Goal: Task Accomplishment & Management: Manage account settings

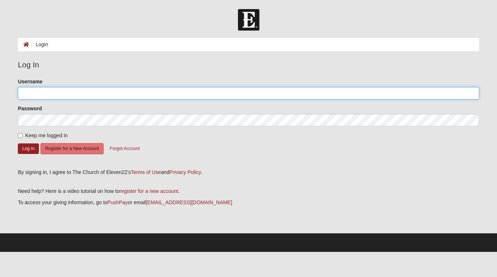
type input "[EMAIL_ADDRESS][DOMAIN_NAME]"
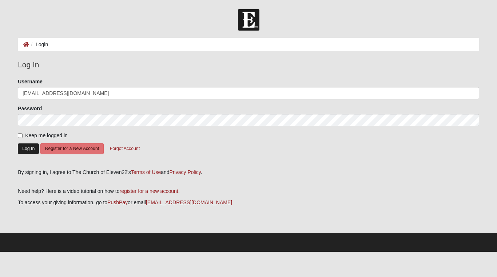
click at [32, 147] on button "Log In" at bounding box center [28, 148] width 21 height 11
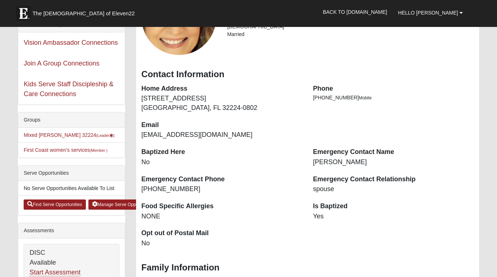
scroll to position [87, 0]
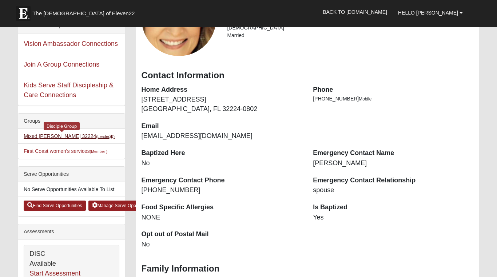
click at [57, 135] on link "Mixed Bratkovich 32224 (Leader )" at bounding box center [69, 136] width 91 height 6
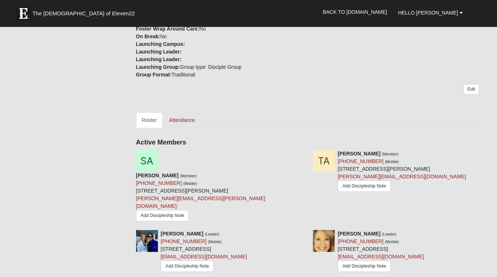
scroll to position [288, 0]
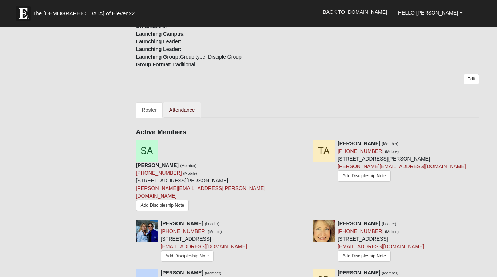
click at [183, 102] on link "Attendance" at bounding box center [181, 109] width 37 height 15
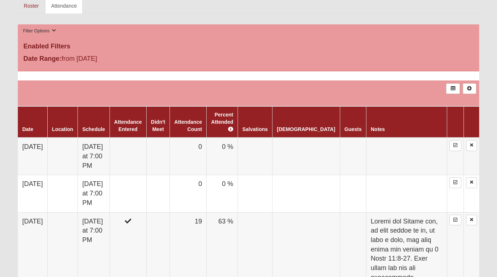
scroll to position [391, 0]
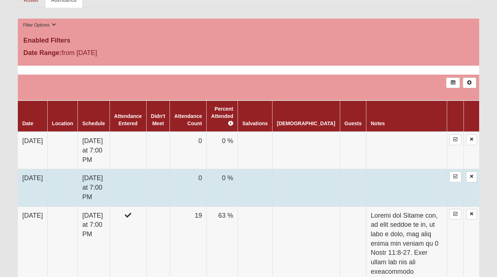
click at [34, 169] on td "[DATE]" at bounding box center [32, 187] width 29 height 37
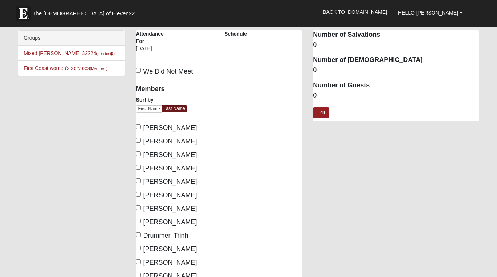
click at [137, 127] on input "[PERSON_NAME]" at bounding box center [138, 126] width 5 height 5
checkbox input "true"
click at [138, 139] on input "[PERSON_NAME]" at bounding box center [138, 140] width 5 height 5
checkbox input "true"
click at [138, 151] on label "[PERSON_NAME]" at bounding box center [166, 155] width 61 height 10
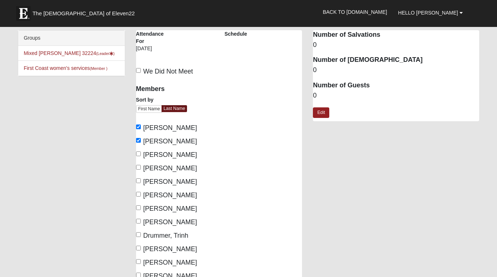
click at [138, 151] on input "[PERSON_NAME]" at bounding box center [138, 153] width 5 height 5
checkbox input "true"
click at [138, 165] on input "[PERSON_NAME]" at bounding box center [138, 167] width 5 height 5
checkbox input "true"
click at [139, 183] on label "[PERSON_NAME]" at bounding box center [166, 182] width 61 height 10
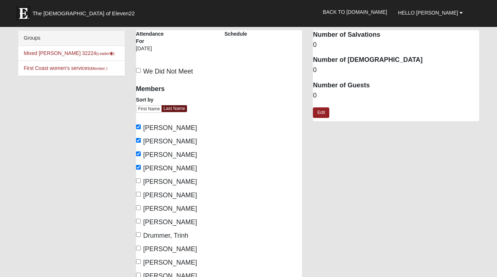
click at [139, 183] on input "[PERSON_NAME]" at bounding box center [138, 180] width 5 height 5
checkbox input "true"
click at [139, 195] on input "[PERSON_NAME]" at bounding box center [138, 194] width 5 height 5
checkbox input "true"
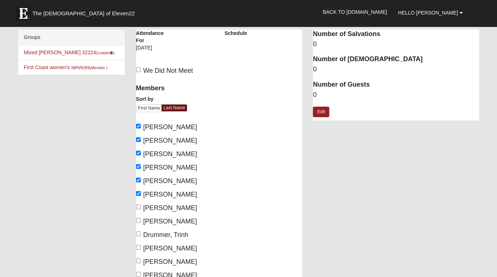
click at [139, 248] on input "[PERSON_NAME]" at bounding box center [138, 247] width 5 height 5
checkbox input "true"
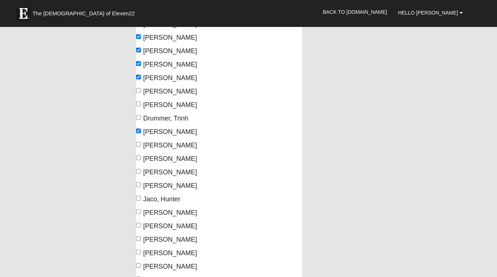
scroll to position [120, 0]
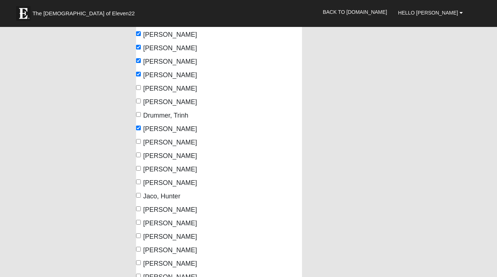
click at [140, 196] on input "Jaco, Hunter" at bounding box center [138, 195] width 5 height 5
checkbox input "true"
click at [138, 206] on input "[PERSON_NAME]" at bounding box center [138, 208] width 5 height 5
checkbox input "true"
click at [137, 221] on input "[PERSON_NAME]" at bounding box center [138, 222] width 5 height 5
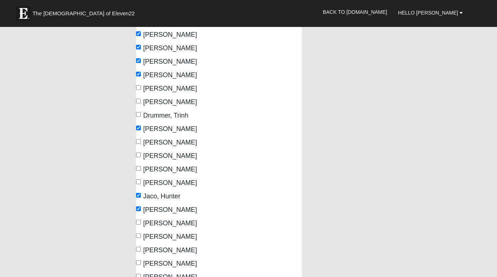
checkbox input "true"
click at [137, 235] on input "[PERSON_NAME]" at bounding box center [138, 235] width 5 height 5
checkbox input "true"
click at [138, 248] on input "[PERSON_NAME]" at bounding box center [138, 249] width 5 height 5
checkbox input "true"
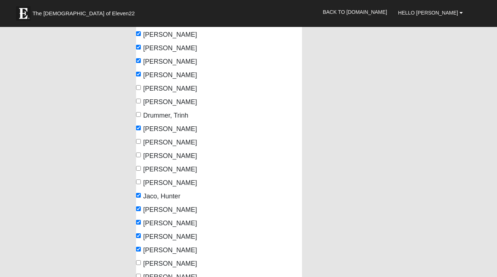
click at [137, 263] on input "[PERSON_NAME]" at bounding box center [138, 262] width 5 height 5
checkbox input "true"
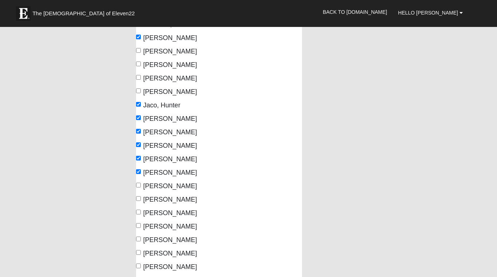
scroll to position [228, 0]
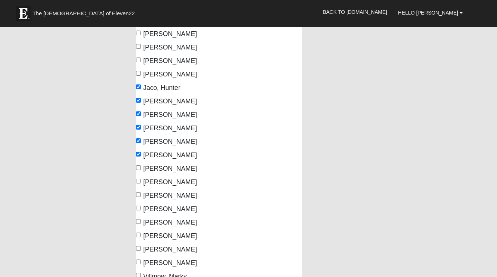
click at [139, 168] on input "[PERSON_NAME]" at bounding box center [138, 167] width 5 height 5
checkbox input "true"
click at [139, 223] on input "[PERSON_NAME]" at bounding box center [138, 221] width 5 height 5
checkbox input "true"
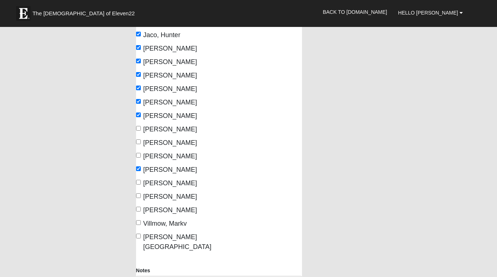
scroll to position [282, 0]
click at [140, 224] on input "Villmow, Markv" at bounding box center [138, 222] width 5 height 5
checkbox input "true"
click at [139, 236] on input "[PERSON_NAME][GEOGRAPHIC_DATA]" at bounding box center [138, 235] width 5 height 5
checkbox input "true"
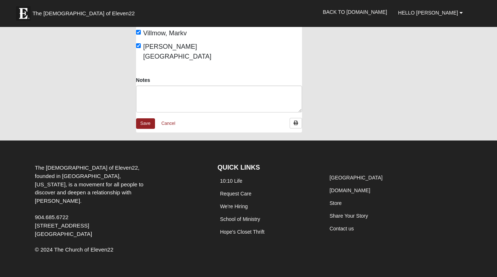
scroll to position [471, 0]
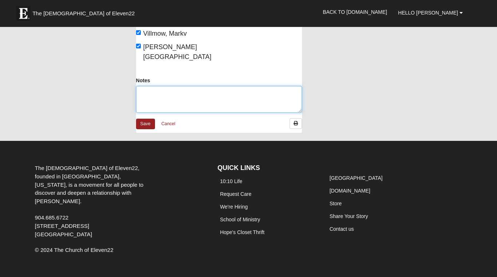
click at [141, 86] on textarea "Notes" at bounding box center [219, 99] width 166 height 27
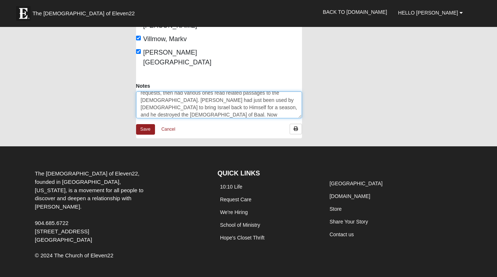
scroll to position [19, 0]
click at [275, 98] on textarea "[PERSON_NAME] led; so we sang a song, he prayed, took prayer requests, then had…" at bounding box center [219, 104] width 166 height 27
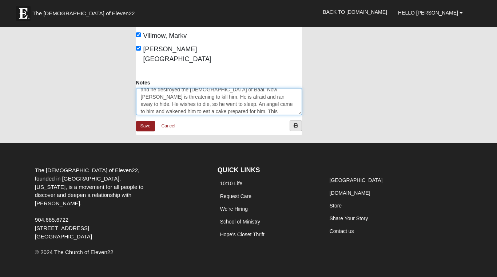
scroll to position [469, 0]
type textarea "[PERSON_NAME] led; so we sang a song, he prayed, took prayer requests, then had…"
